Goal: Information Seeking & Learning: Learn about a topic

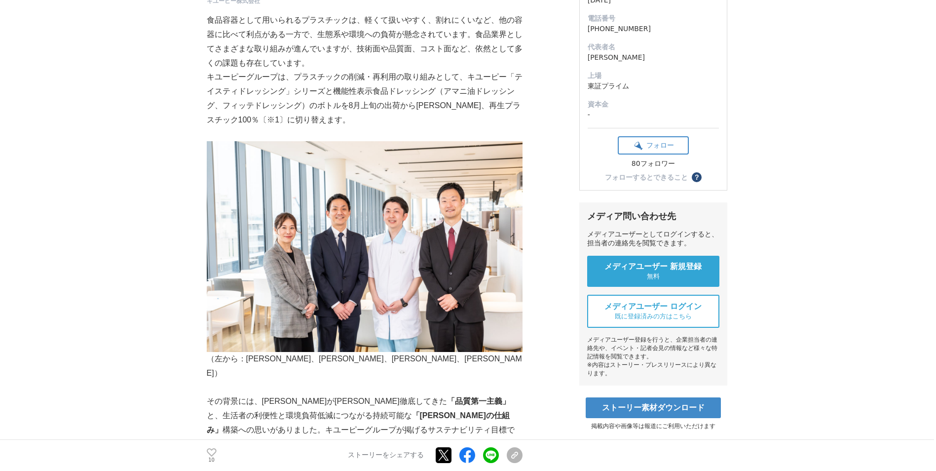
scroll to position [166, 0]
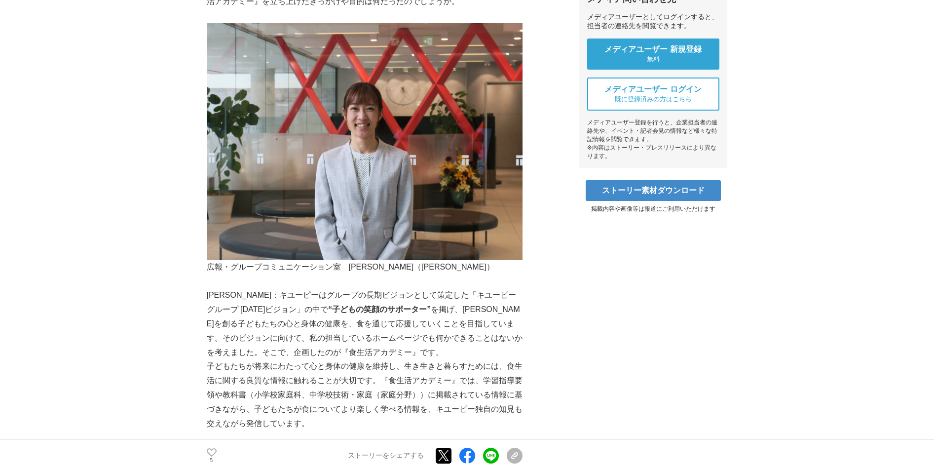
scroll to position [397, 0]
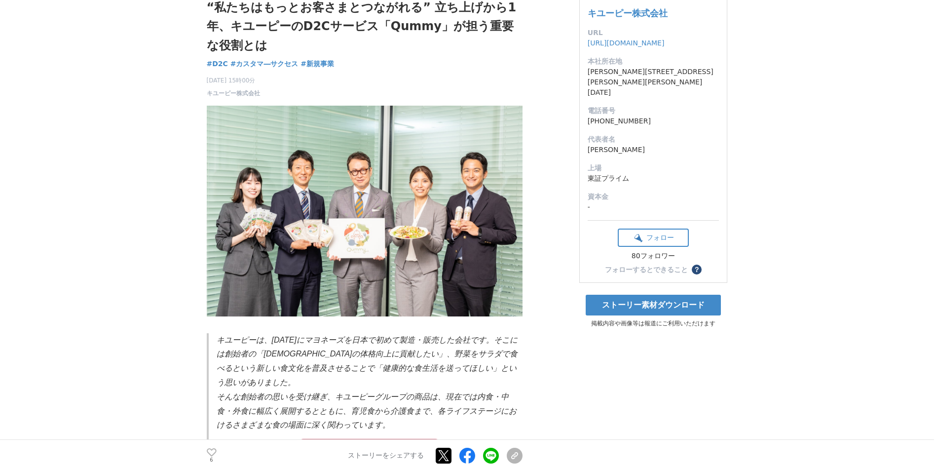
scroll to position [73, 0]
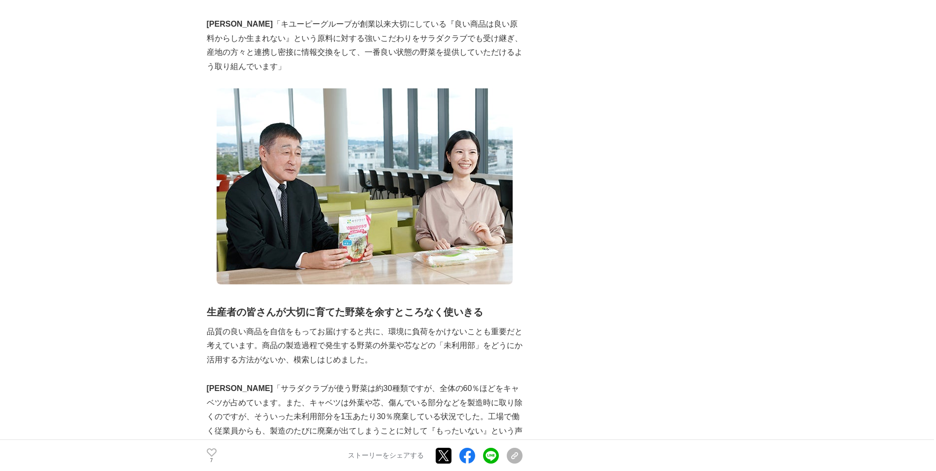
scroll to position [750, 0]
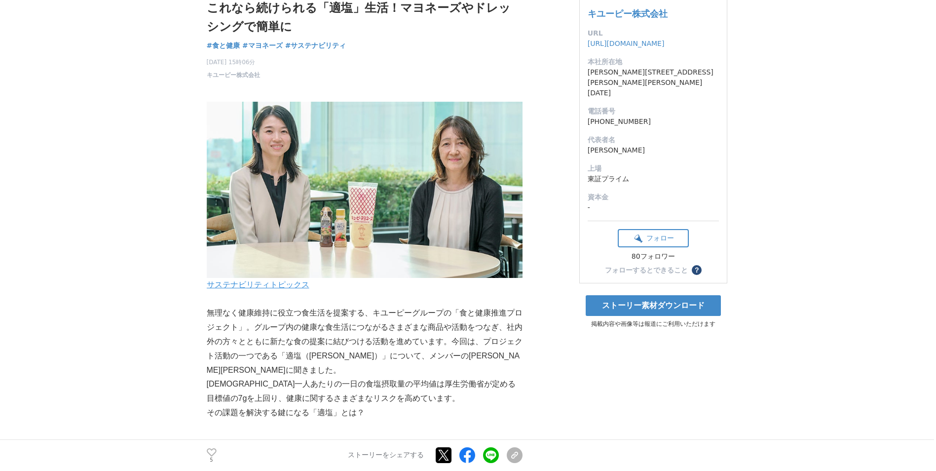
scroll to position [72, 0]
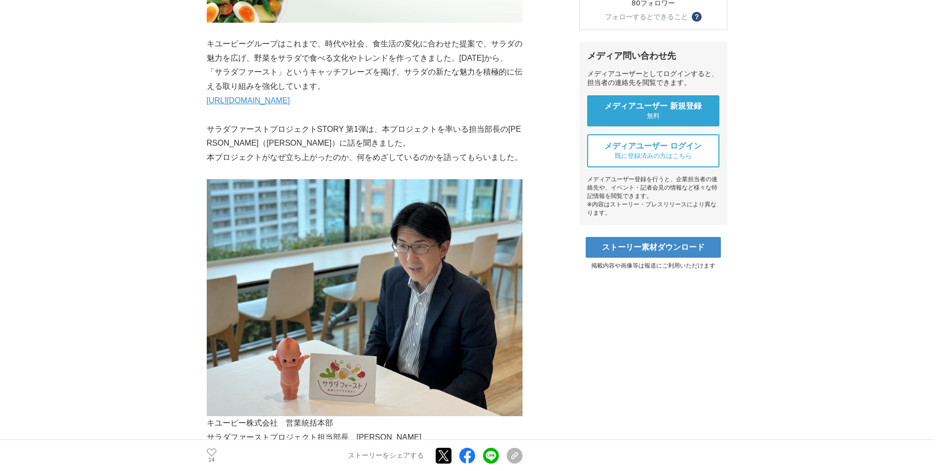
scroll to position [341, 0]
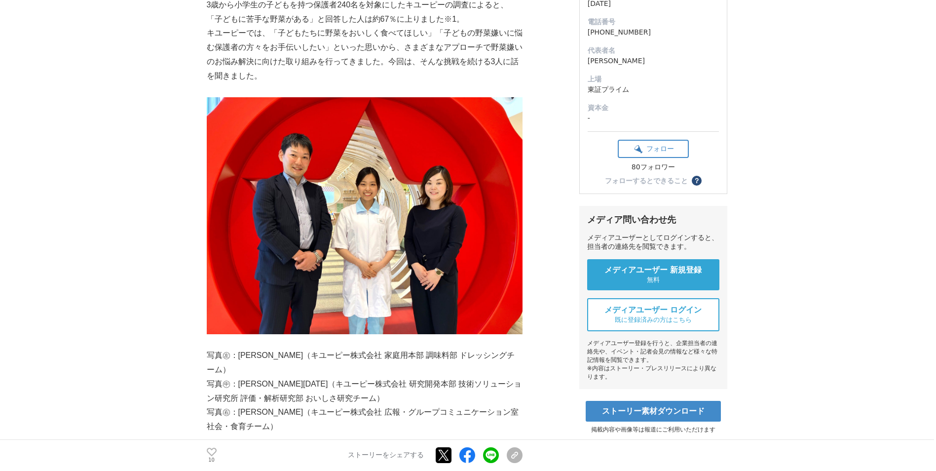
scroll to position [156, 0]
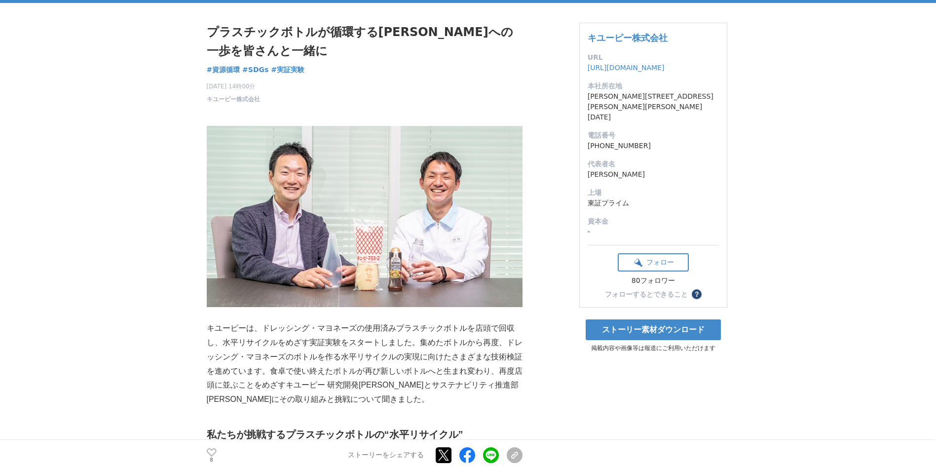
scroll to position [63, 0]
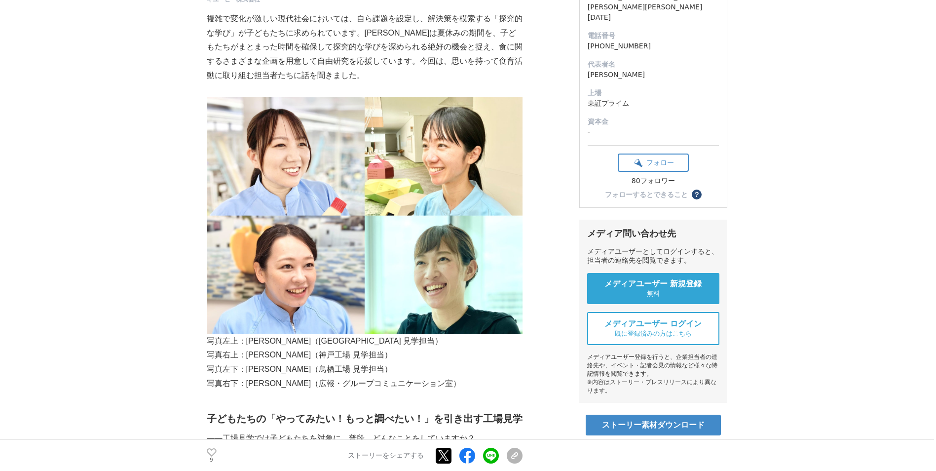
scroll to position [161, 0]
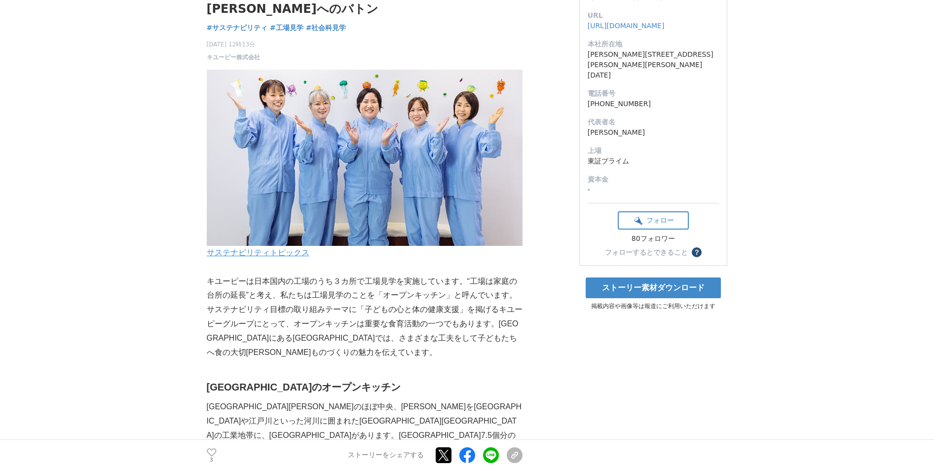
scroll to position [115, 0]
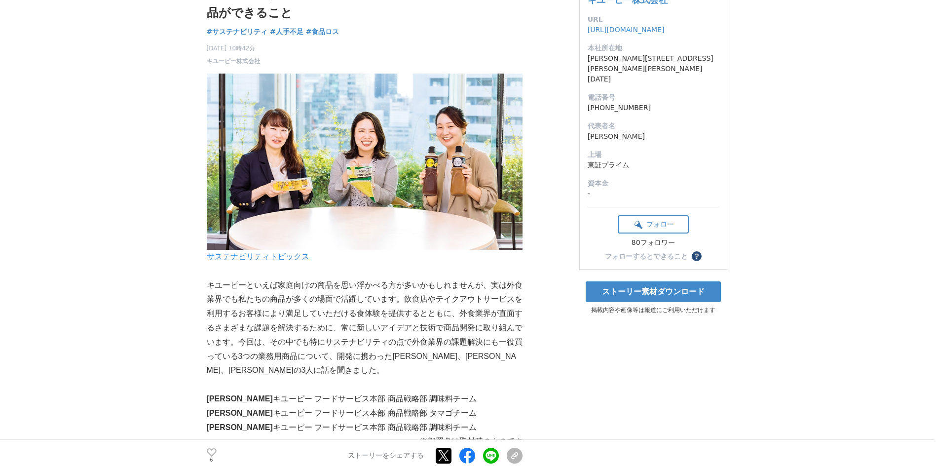
scroll to position [101, 0]
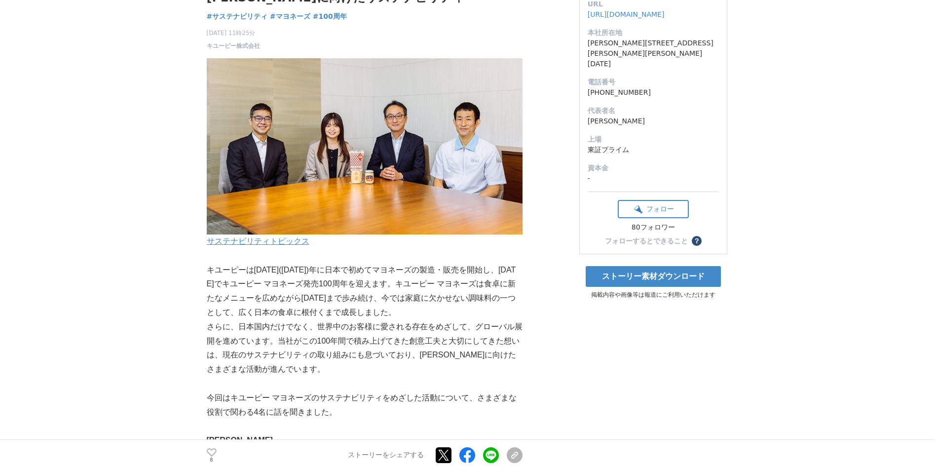
scroll to position [100, 0]
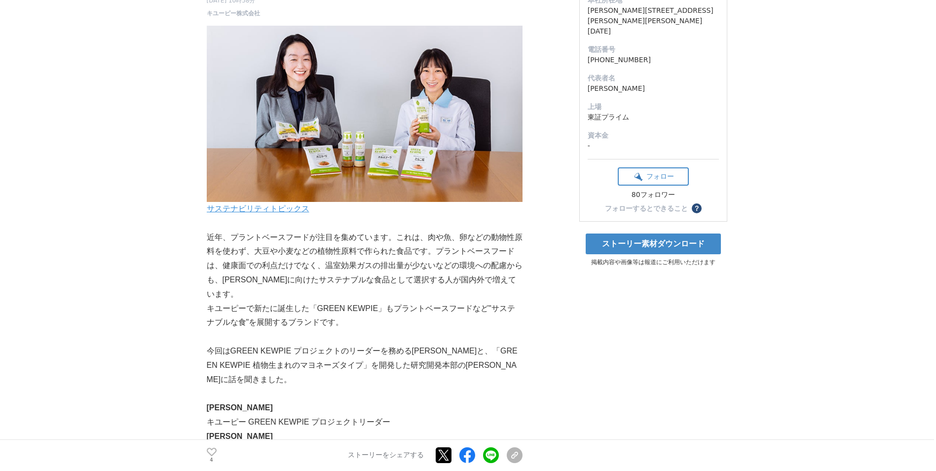
scroll to position [148, 0]
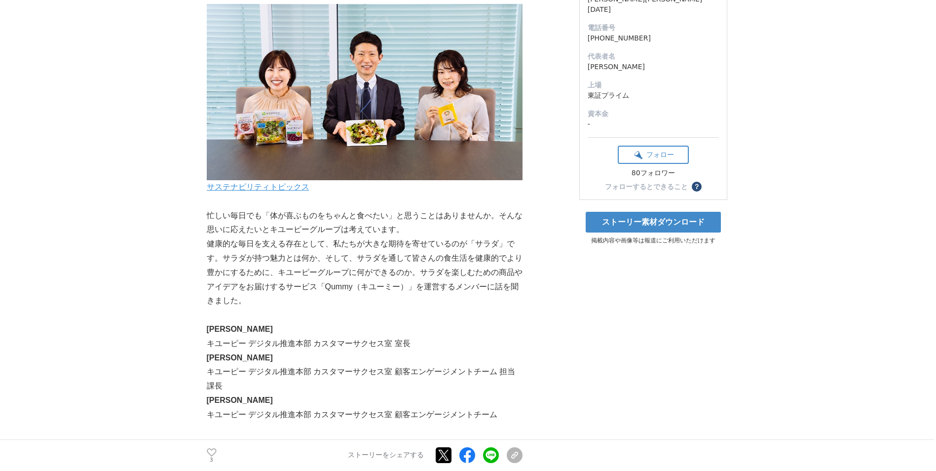
scroll to position [159, 0]
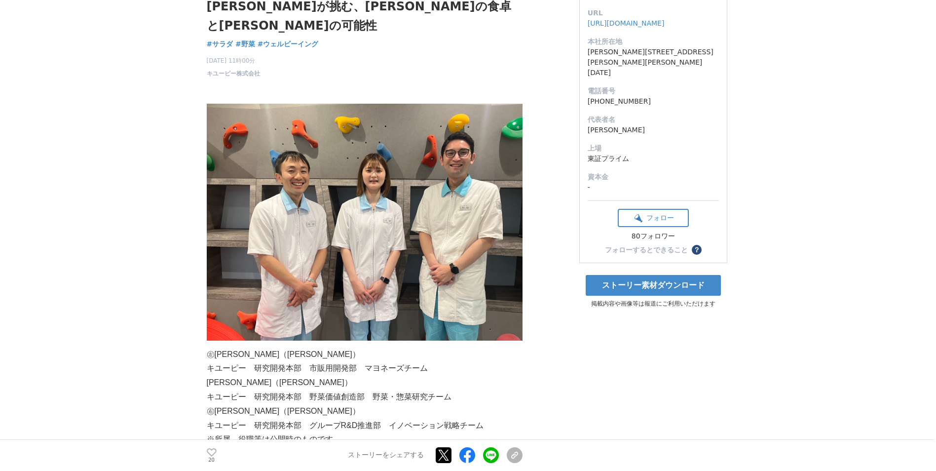
scroll to position [95, 0]
